Goal: Information Seeking & Learning: Learn about a topic

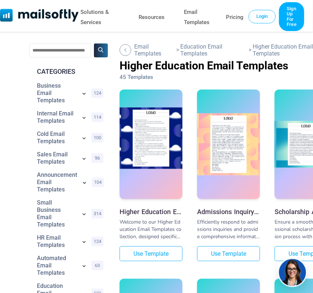
click at [154, 157] on img at bounding box center [151, 137] width 63 height 61
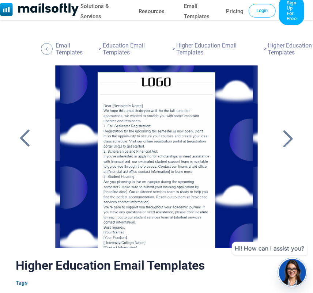
scroll to position [10, 0]
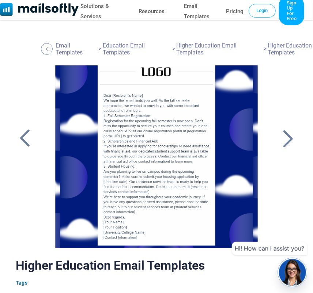
click at [290, 135] on div at bounding box center [288, 138] width 18 height 19
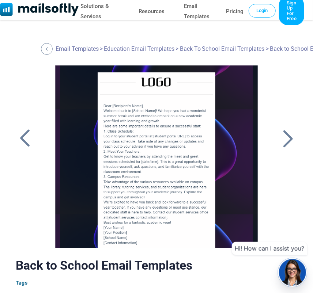
click at [290, 135] on div at bounding box center [288, 138] width 18 height 19
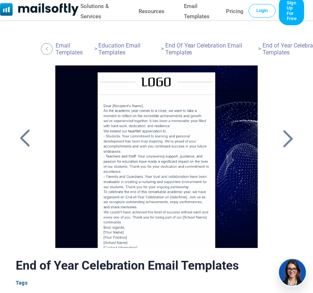
click at [285, 142] on div at bounding box center [288, 138] width 18 height 19
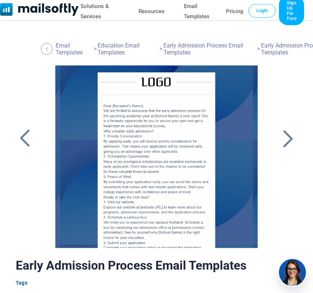
scroll to position [80, 0]
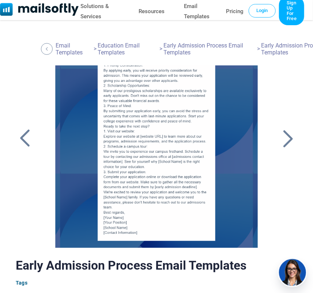
click at [26, 135] on div at bounding box center [25, 138] width 18 height 19
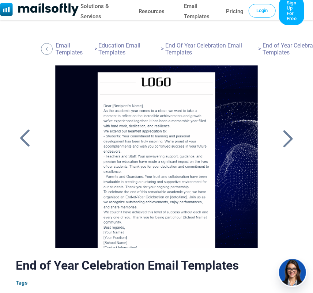
click at [287, 138] on div at bounding box center [288, 138] width 18 height 19
